Goal: Transaction & Acquisition: Purchase product/service

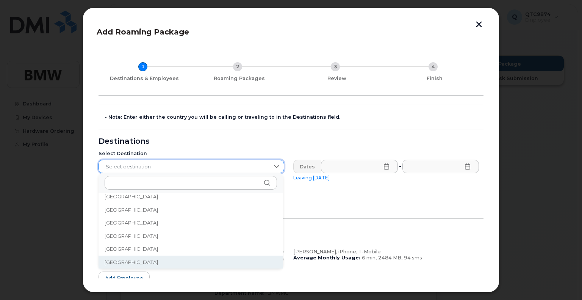
scroll to position [1578, 0]
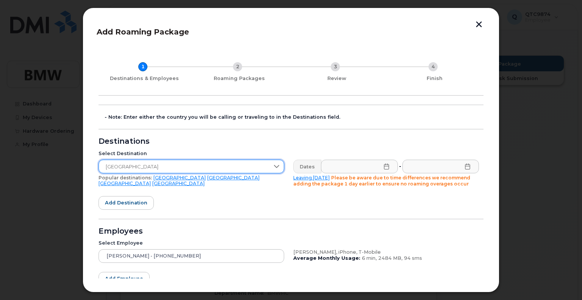
click at [385, 164] on icon at bounding box center [386, 166] width 5 height 6
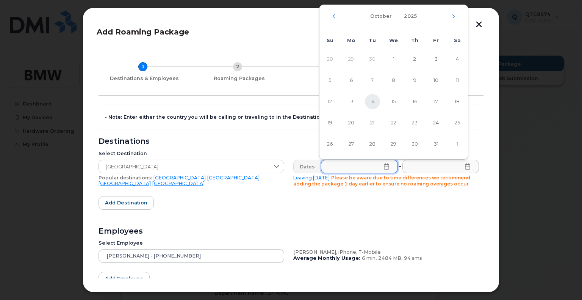
click at [373, 100] on span "14" at bounding box center [372, 101] width 15 height 15
type input "[DATE]"
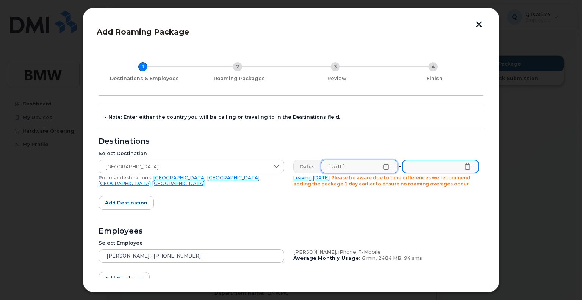
click at [433, 163] on input "text" at bounding box center [440, 167] width 77 height 14
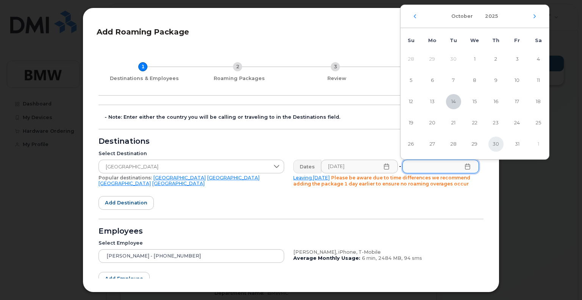
click at [498, 146] on span "30" at bounding box center [496, 143] width 15 height 15
type input "[DATE]"
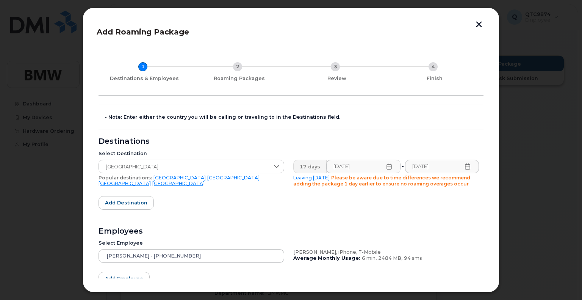
click at [445, 203] on form "- Note: Enter either the country you will be calling or traveling to in the Des…" at bounding box center [291, 216] width 385 height 222
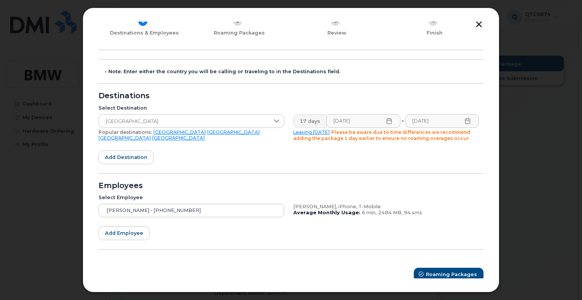
scroll to position [50, 0]
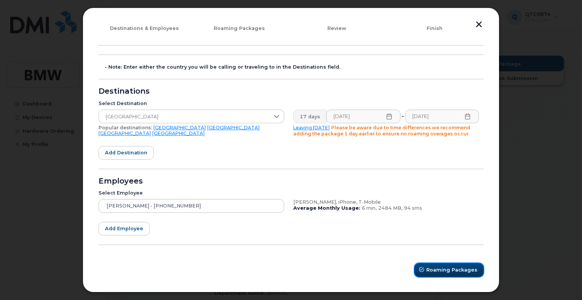
click at [438, 269] on span "Roaming Packages" at bounding box center [451, 269] width 51 height 7
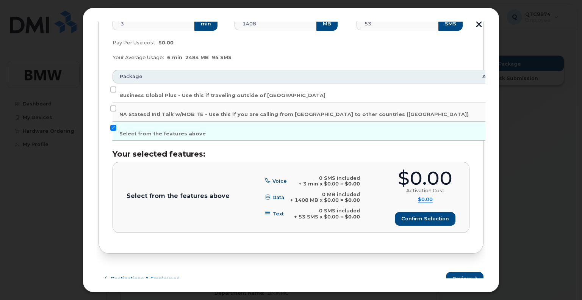
scroll to position [171, 0]
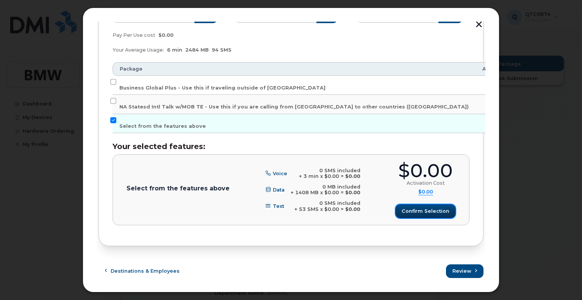
click at [429, 213] on span "Confirm selection" at bounding box center [426, 210] width 48 height 7
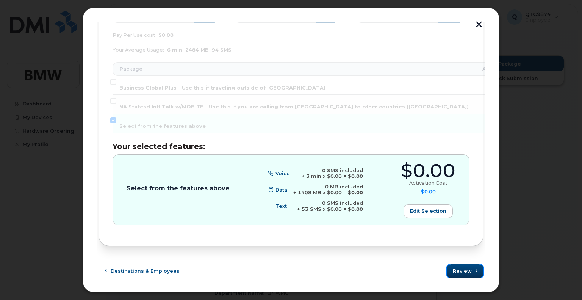
click at [470, 270] on button "Review" at bounding box center [465, 271] width 37 height 14
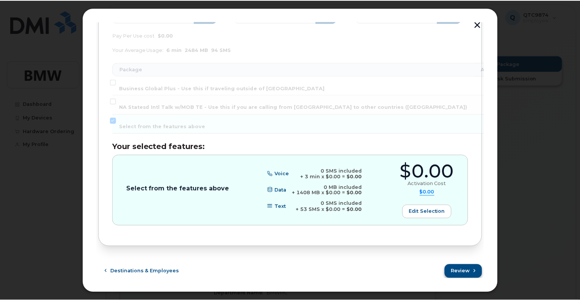
scroll to position [0, 0]
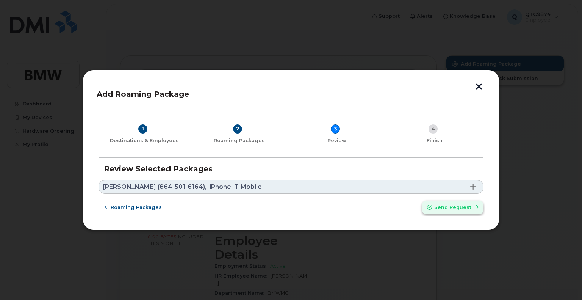
click at [466, 209] on span "Send request" at bounding box center [452, 207] width 37 height 7
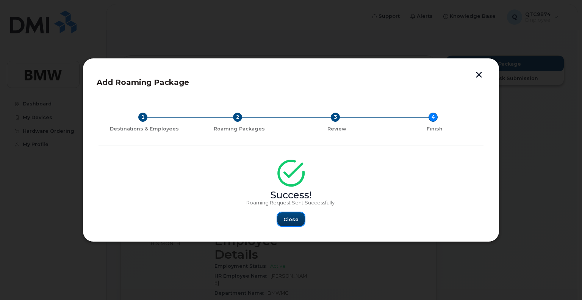
click at [290, 221] on span "Close" at bounding box center [291, 219] width 15 height 7
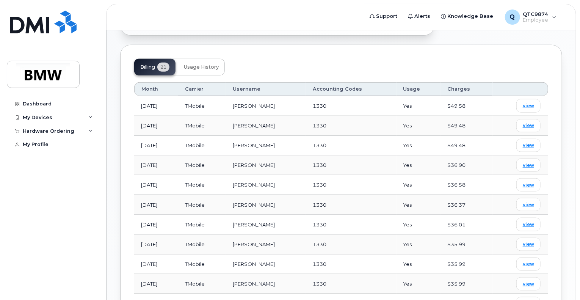
scroll to position [263, 0]
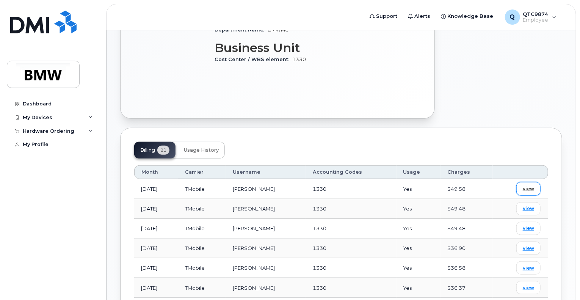
click at [528, 185] on span "view" at bounding box center [528, 188] width 11 height 7
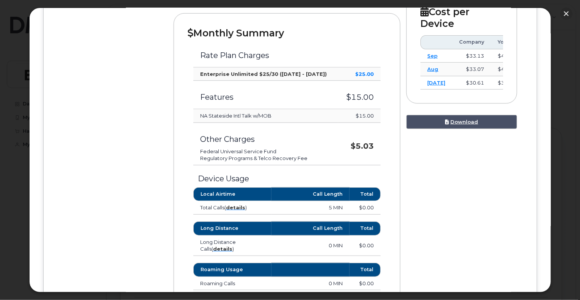
scroll to position [227, 0]
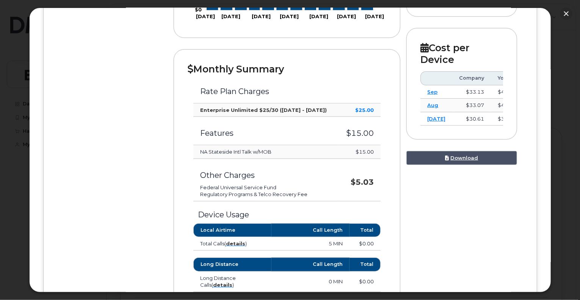
click at [253, 110] on strong "Enterprise Unlimited $25/30 ([DATE] - [DATE])" at bounding box center [263, 110] width 127 height 6
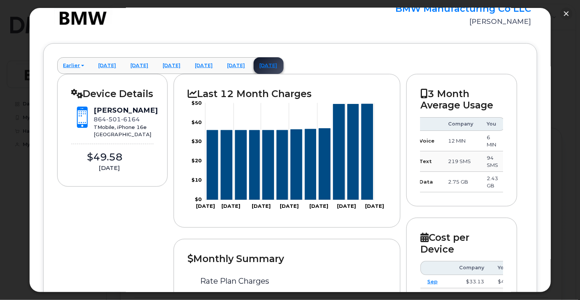
scroll to position [0, 0]
click at [96, 135] on div "TMobile, iPhone 16e [GEOGRAPHIC_DATA]" at bounding box center [126, 131] width 64 height 14
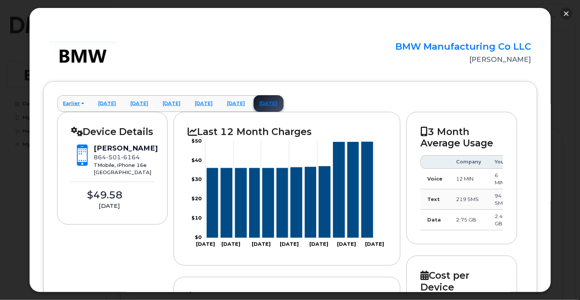
click at [564, 12] on button "button" at bounding box center [566, 14] width 12 height 12
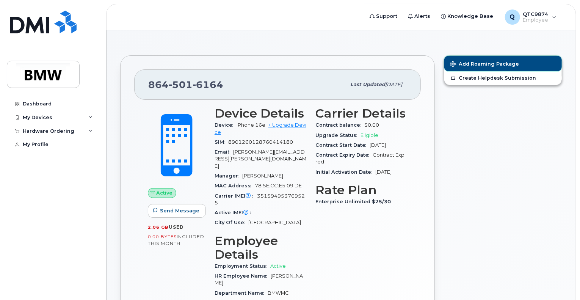
click at [487, 63] on span "Add Roaming Package" at bounding box center [484, 64] width 69 height 7
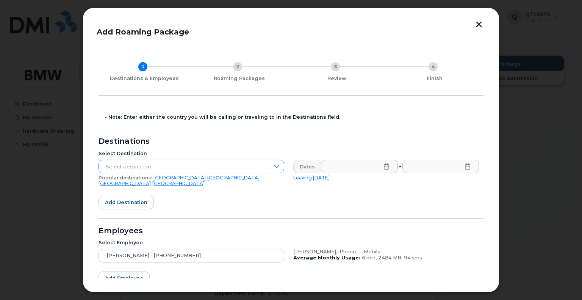
click at [198, 162] on span "Select destination" at bounding box center [184, 167] width 171 height 14
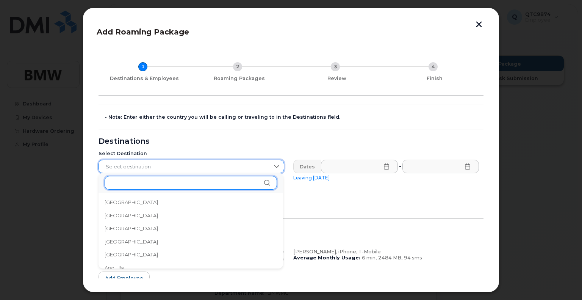
click at [143, 186] on input "text" at bounding box center [191, 183] width 172 height 14
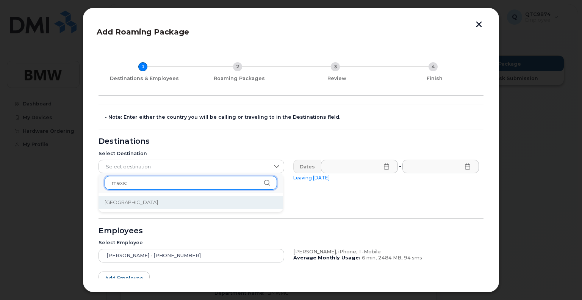
type input "mexic"
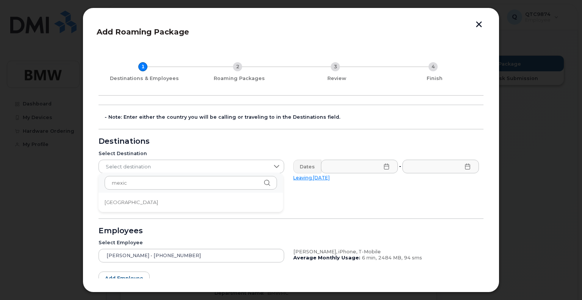
click at [123, 201] on li "[GEOGRAPHIC_DATA]" at bounding box center [191, 202] width 185 height 13
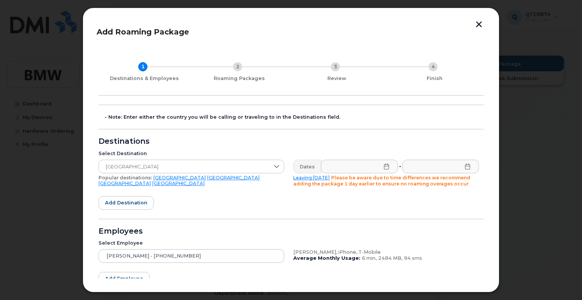
click at [384, 169] on icon at bounding box center [386, 166] width 5 height 6
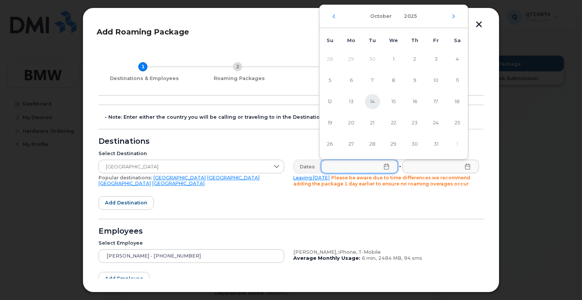
click at [375, 101] on span "14" at bounding box center [372, 101] width 15 height 15
type input "[DATE]"
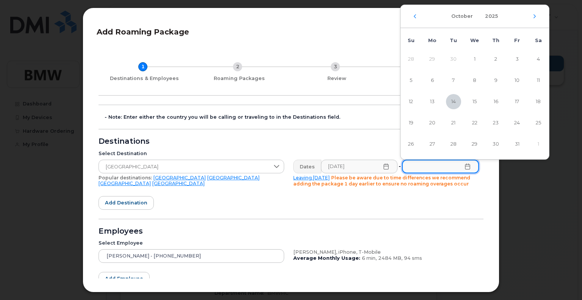
click at [431, 168] on input "text" at bounding box center [440, 167] width 77 height 14
click at [499, 145] on span "30" at bounding box center [496, 143] width 15 height 15
type input "[DATE]"
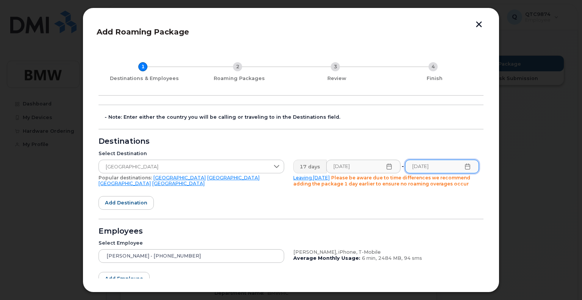
click at [337, 207] on form "- Note: Enter either the country you will be calling or traveling to in the Des…" at bounding box center [291, 216] width 385 height 222
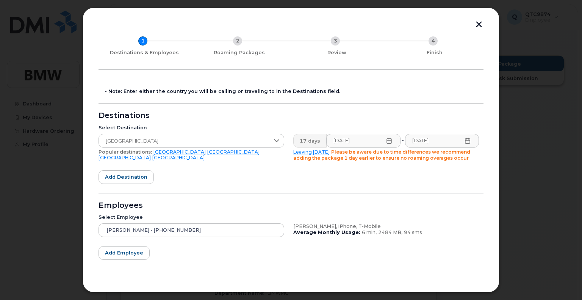
scroll to position [50, 0]
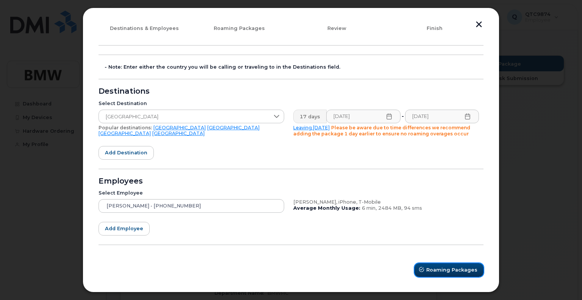
click at [438, 268] on span "Roaming Packages" at bounding box center [451, 269] width 51 height 7
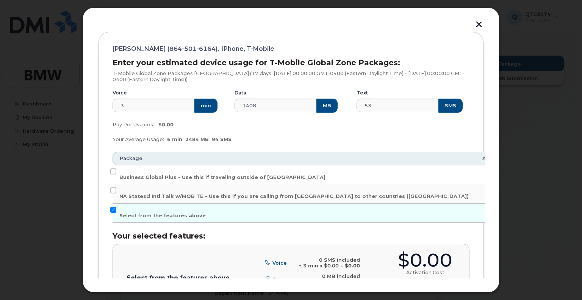
scroll to position [126, 0]
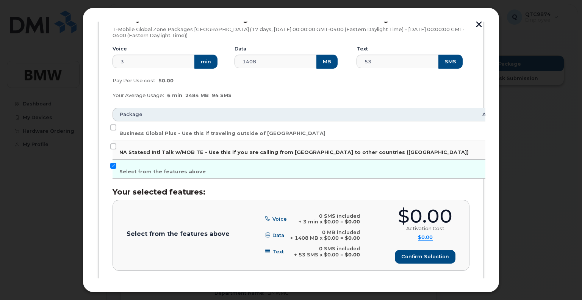
click at [126, 147] on label "NA Statesd Intl Talk w/MOB TE - Use this if you are calling from [GEOGRAPHIC_DA…" at bounding box center [294, 149] width 350 height 12
click at [116, 147] on input "NA Statesd Intl Talk w/MOB TE - Use this if you are calling from [GEOGRAPHIC_DA…" at bounding box center [113, 146] width 6 height 6
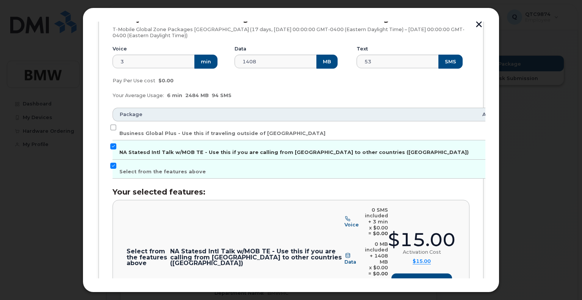
click at [114, 148] on input "NA Statesd Intl Talk w/MOB TE - Use this if you are calling from [GEOGRAPHIC_DA…" at bounding box center [113, 146] width 6 height 6
checkbox input "false"
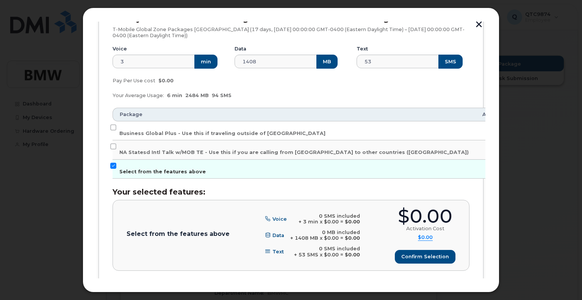
click at [112, 164] on input "Select from the features above" at bounding box center [113, 166] width 6 height 6
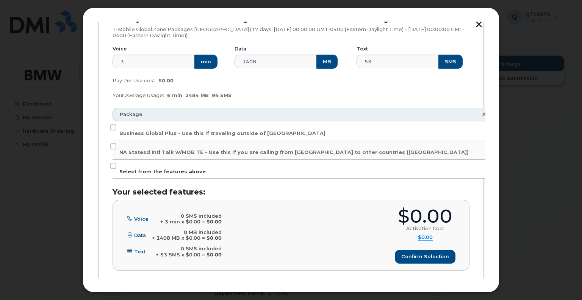
click at [120, 168] on label "Select from the features above" at bounding box center [162, 169] width 86 height 12
click at [116, 168] on input "Select from the features above" at bounding box center [113, 166] width 6 height 6
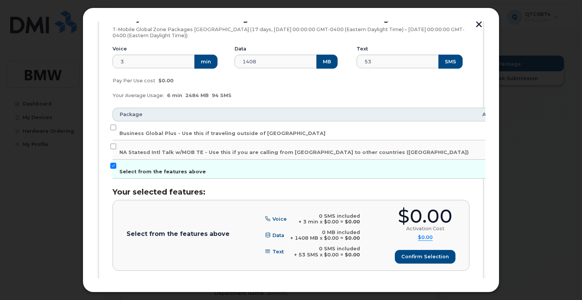
click at [120, 168] on label "Select from the features above" at bounding box center [162, 169] width 86 height 12
click at [116, 168] on input "Select from the features above" at bounding box center [113, 166] width 6 height 6
checkbox input "false"
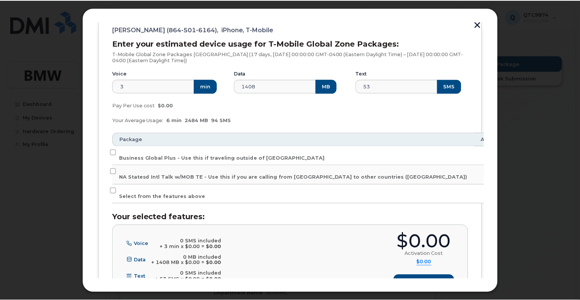
scroll to position [171, 0]
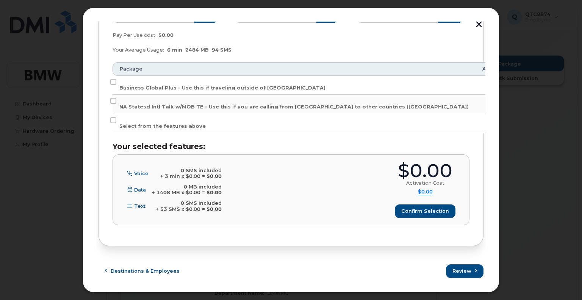
click at [480, 25] on button "button" at bounding box center [478, 25] width 11 height 8
